Goal: Information Seeking & Learning: Learn about a topic

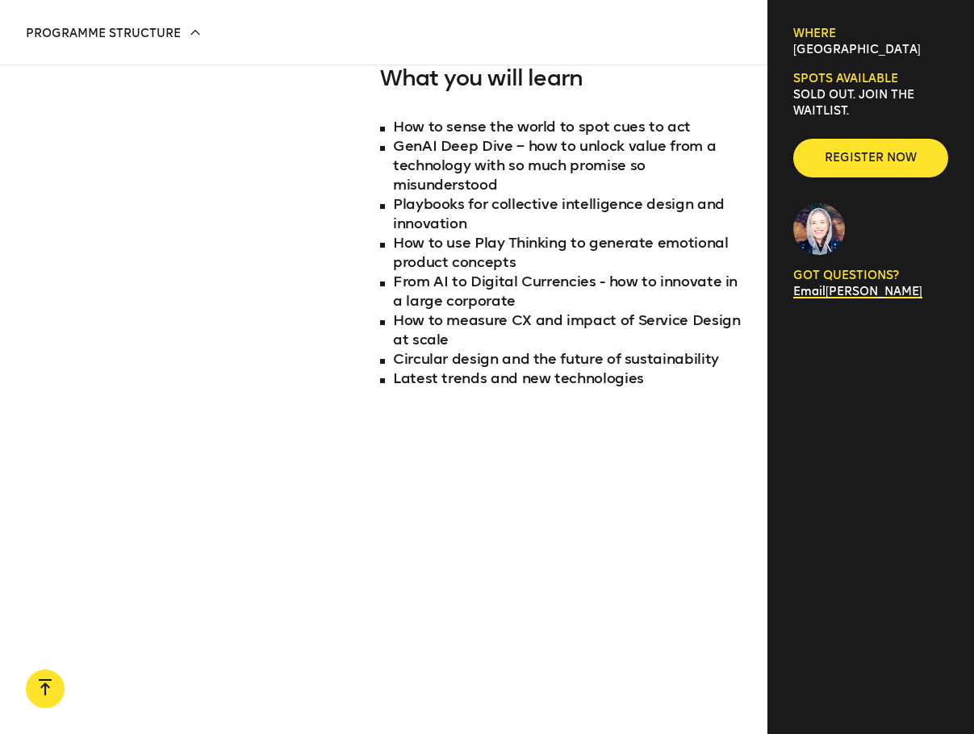
scroll to position [1468, 0]
click at [425, 365] on li "Circular design and the future of sustainability" at bounding box center [561, 359] width 362 height 19
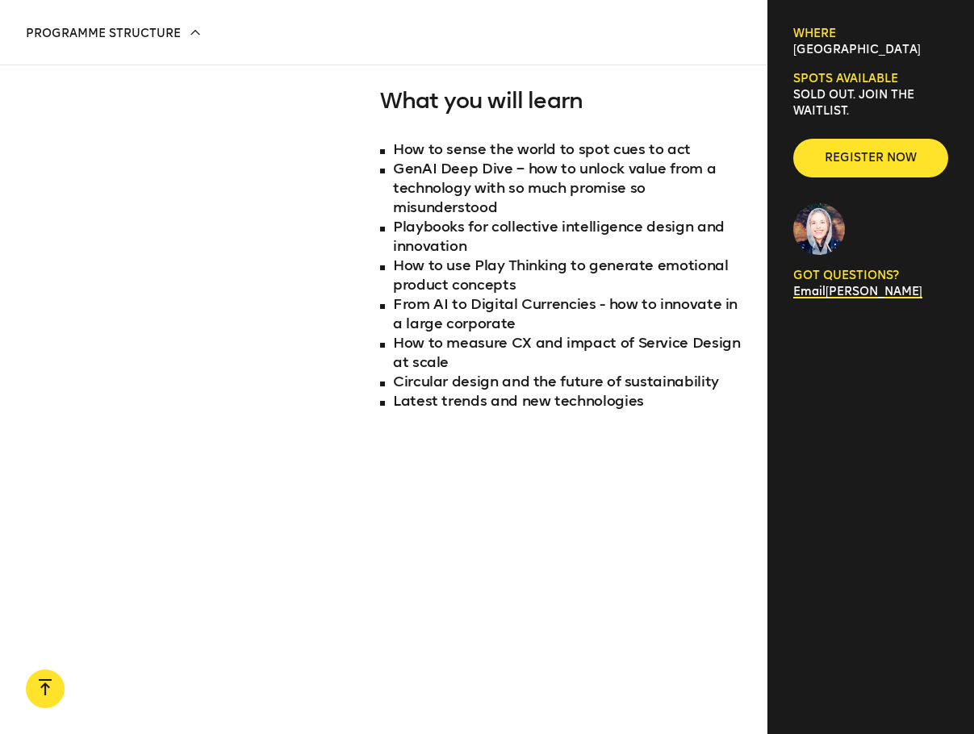
scroll to position [1445, 0]
drag, startPoint x: 421, startPoint y: 168, endPoint x: 469, endPoint y: 166, distance: 47.6
click at [469, 166] on li "GenAI Deep Dive – how to unlock value from a technology with so much promise so…" at bounding box center [561, 189] width 362 height 58
click at [548, 186] on li "GenAI Deep Dive – how to unlock value from a technology with so much promise so…" at bounding box center [561, 189] width 362 height 58
drag, startPoint x: 554, startPoint y: 168, endPoint x: 544, endPoint y: 189, distance: 23.5
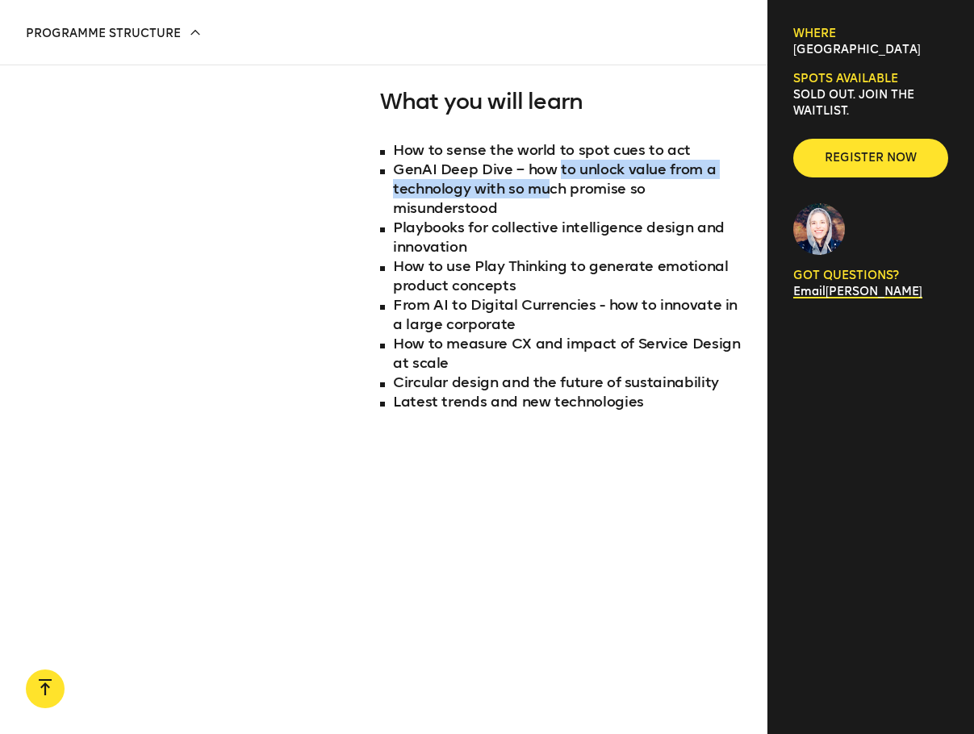
click at [544, 189] on li "GenAI Deep Dive – how to unlock value from a technology with so much promise so…" at bounding box center [561, 189] width 362 height 58
click at [571, 192] on li "GenAI Deep Dive – how to unlock value from a technology with so much promise so…" at bounding box center [561, 189] width 362 height 58
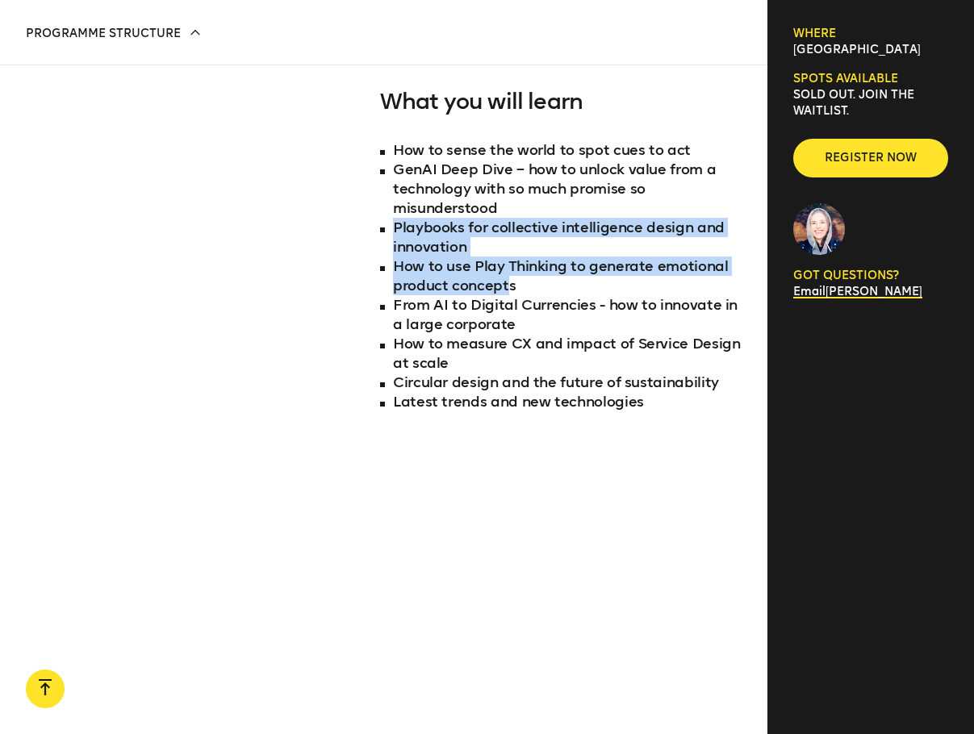
drag, startPoint x: 394, startPoint y: 224, endPoint x: 508, endPoint y: 278, distance: 126.4
click at [508, 278] on ul "How to sense the world to spot cues to act GenAI Deep Dive – how to unlock valu…" at bounding box center [561, 275] width 362 height 271
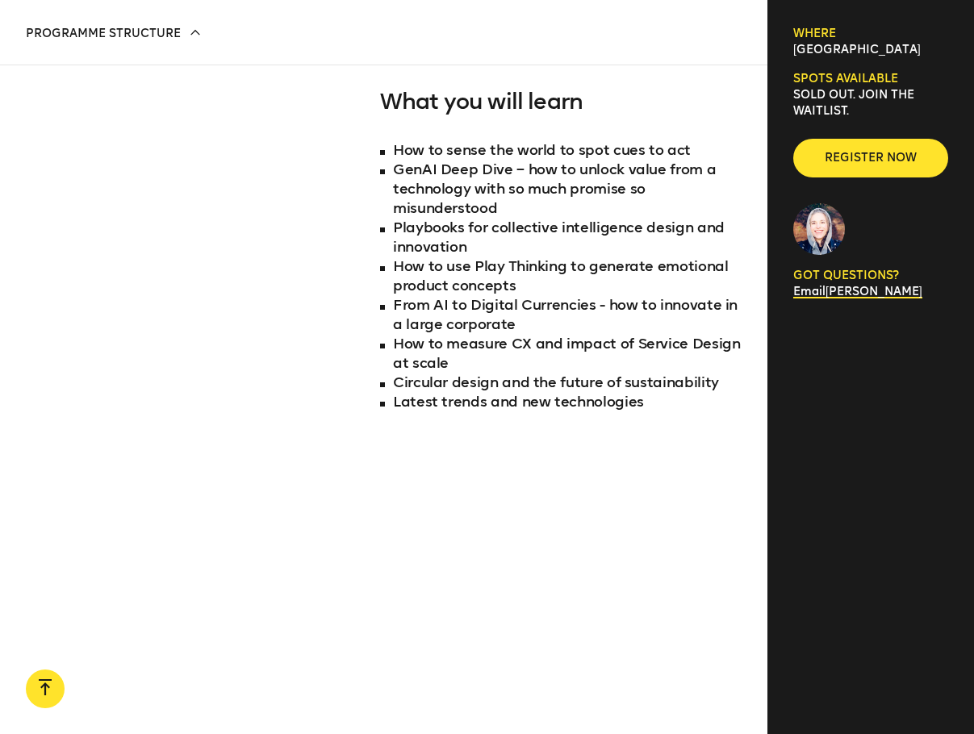
click at [525, 334] on li "How to measure CX and impact of Service Design at scale" at bounding box center [561, 353] width 362 height 39
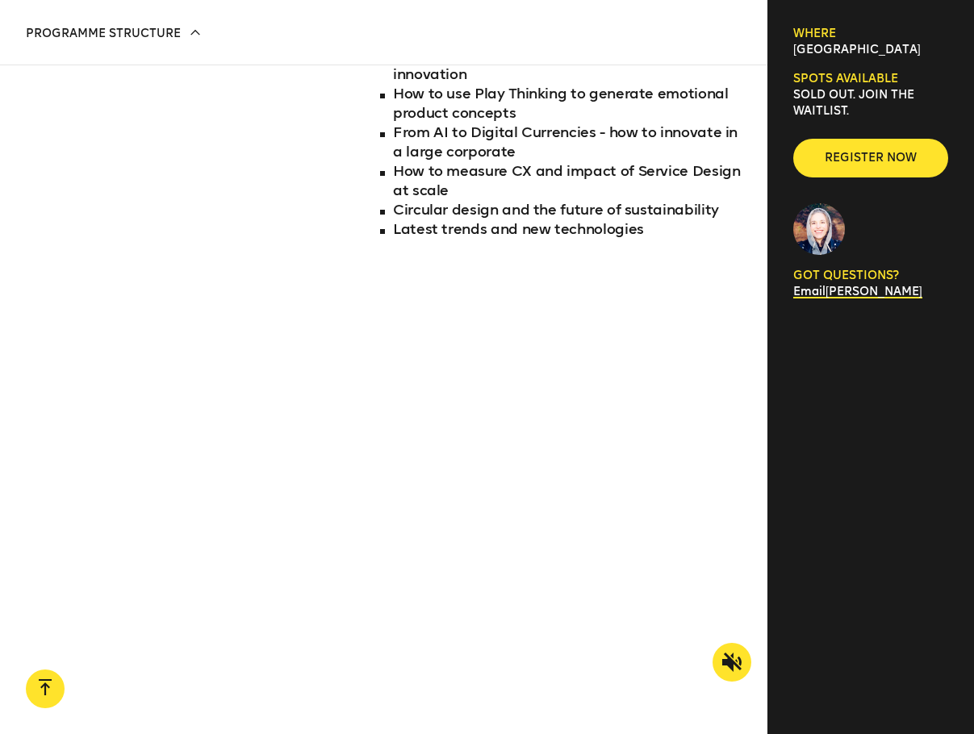
scroll to position [1619, 0]
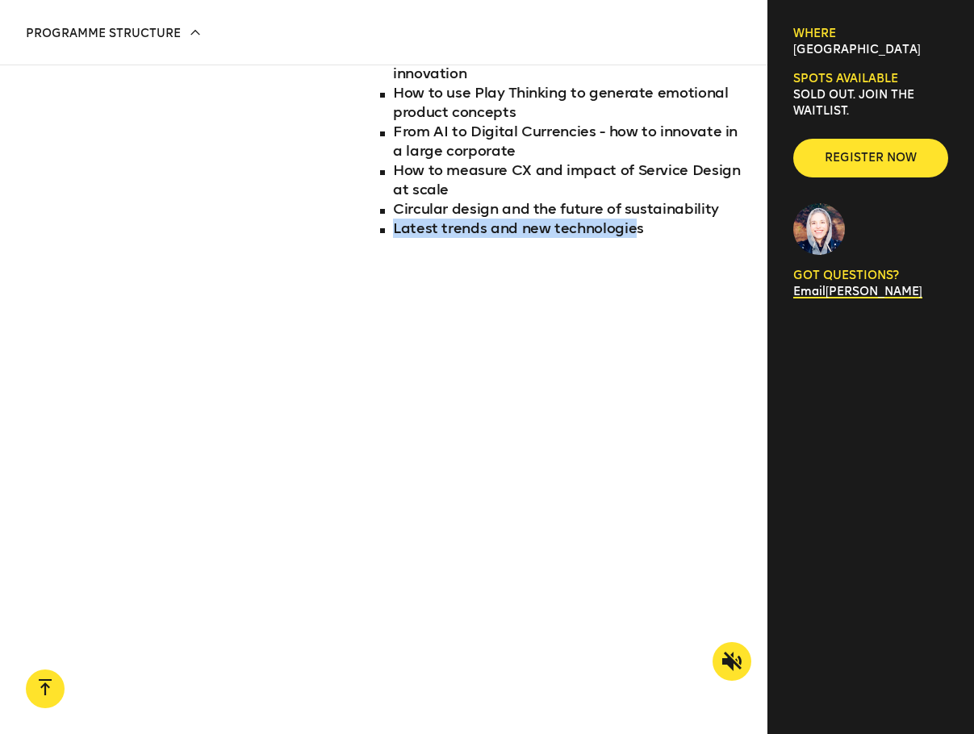
drag, startPoint x: 395, startPoint y: 232, endPoint x: 633, endPoint y: 245, distance: 237.6
click at [633, 245] on div "What you will learn How to sense the world to spot cues to act GenAI Deep Dive …" at bounding box center [561, 102] width 362 height 374
click at [661, 244] on div "What you will learn How to sense the world to spot cues to act GenAI Deep Dive …" at bounding box center [561, 102] width 362 height 374
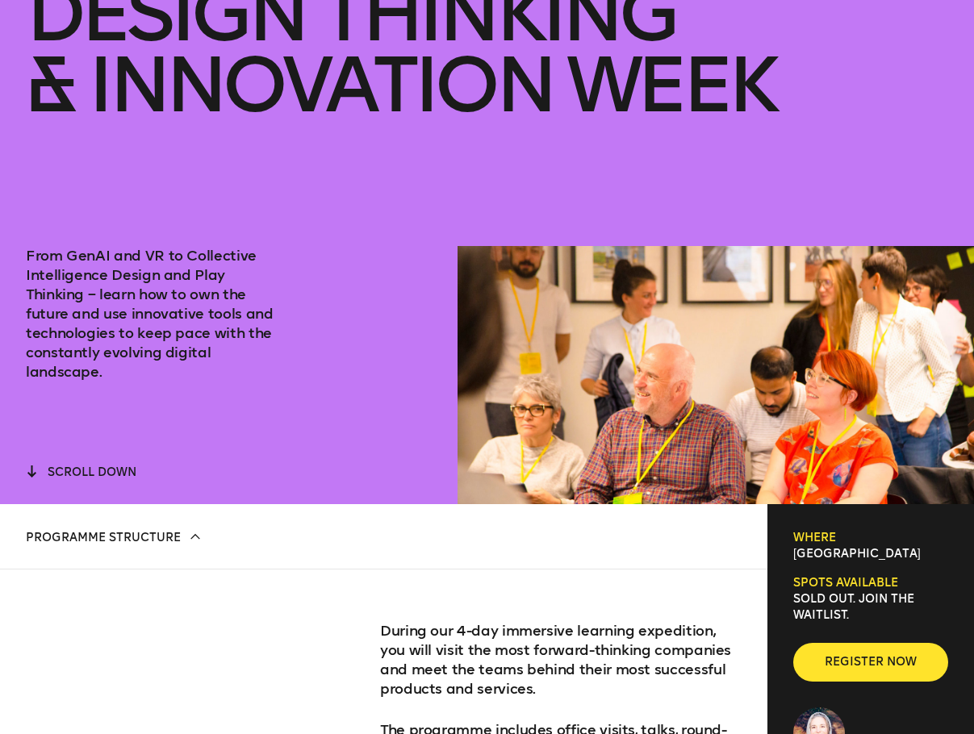
scroll to position [0, 0]
